Goal: Book appointment/travel/reservation

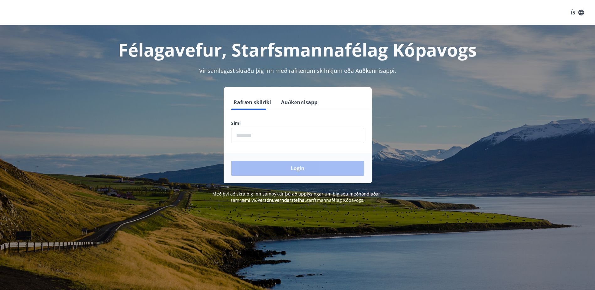
click at [268, 136] on input "phone" at bounding box center [297, 135] width 133 height 15
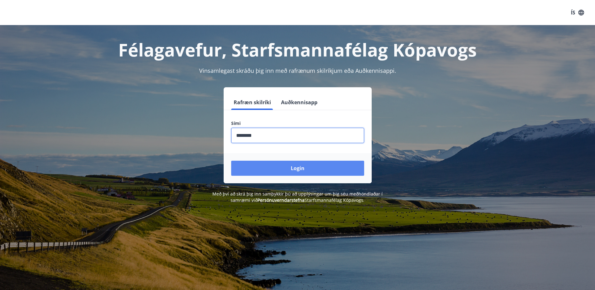
type input "********"
click at [295, 169] on button "Login" at bounding box center [297, 168] width 133 height 15
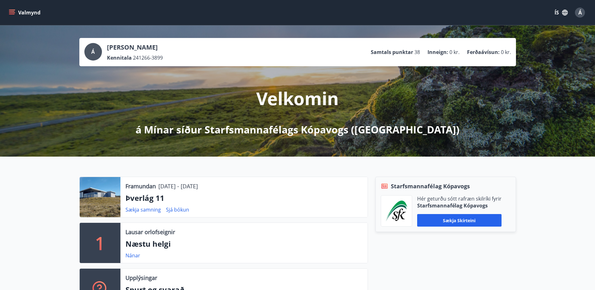
click at [11, 11] on icon "menu" at bounding box center [12, 12] width 6 height 6
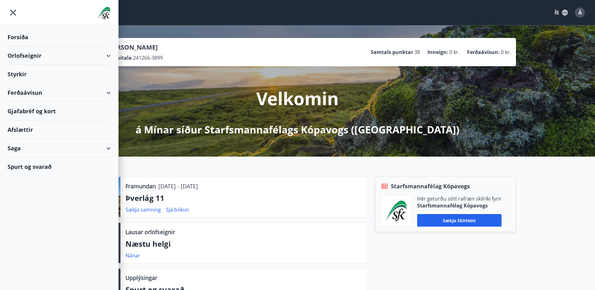
click at [100, 54] on div "Orlofseignir" at bounding box center [59, 55] width 103 height 18
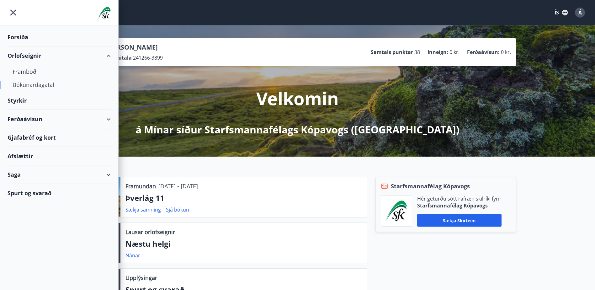
click at [33, 84] on div "Bókunardagatal" at bounding box center [59, 84] width 93 height 13
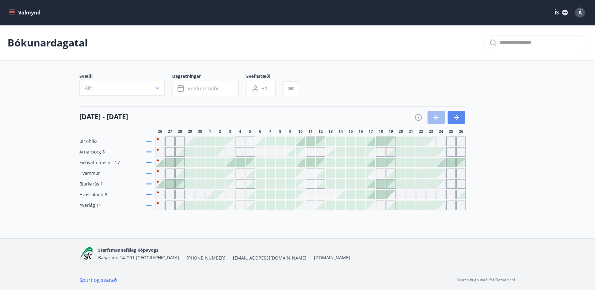
click at [457, 116] on icon "button" at bounding box center [457, 117] width 3 height 5
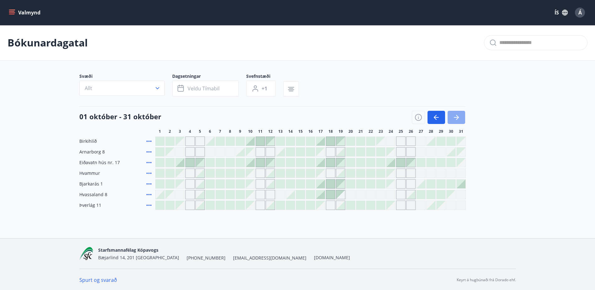
click at [457, 116] on icon "button" at bounding box center [457, 117] width 3 height 5
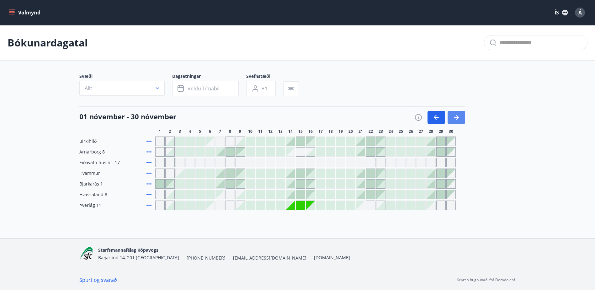
click at [457, 116] on icon "button" at bounding box center [457, 117] width 3 height 5
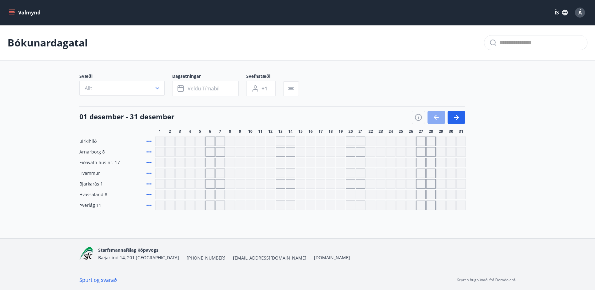
click at [434, 115] on icon "button" at bounding box center [435, 117] width 3 height 5
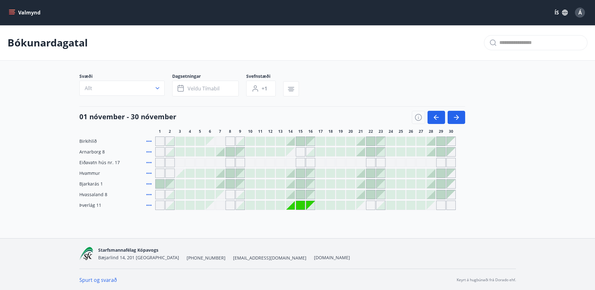
click at [509, 139] on div "Birkihlíð Arnarborg 8 Eiðavatn hús nr. 17 Hvammur Bjarkarás 1 Hvassaland 8 Þver…" at bounding box center [297, 172] width 436 height 73
click at [434, 115] on icon "button" at bounding box center [435, 117] width 3 height 5
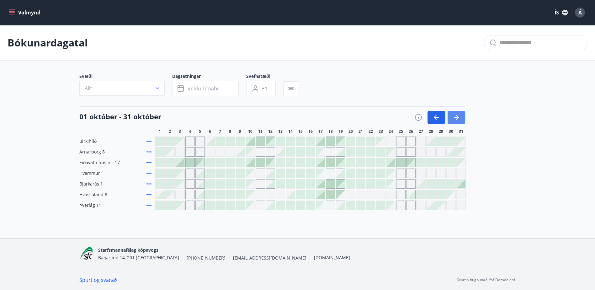
click at [454, 114] on icon "button" at bounding box center [456, 117] width 8 height 8
